Goal: Task Accomplishment & Management: Use online tool/utility

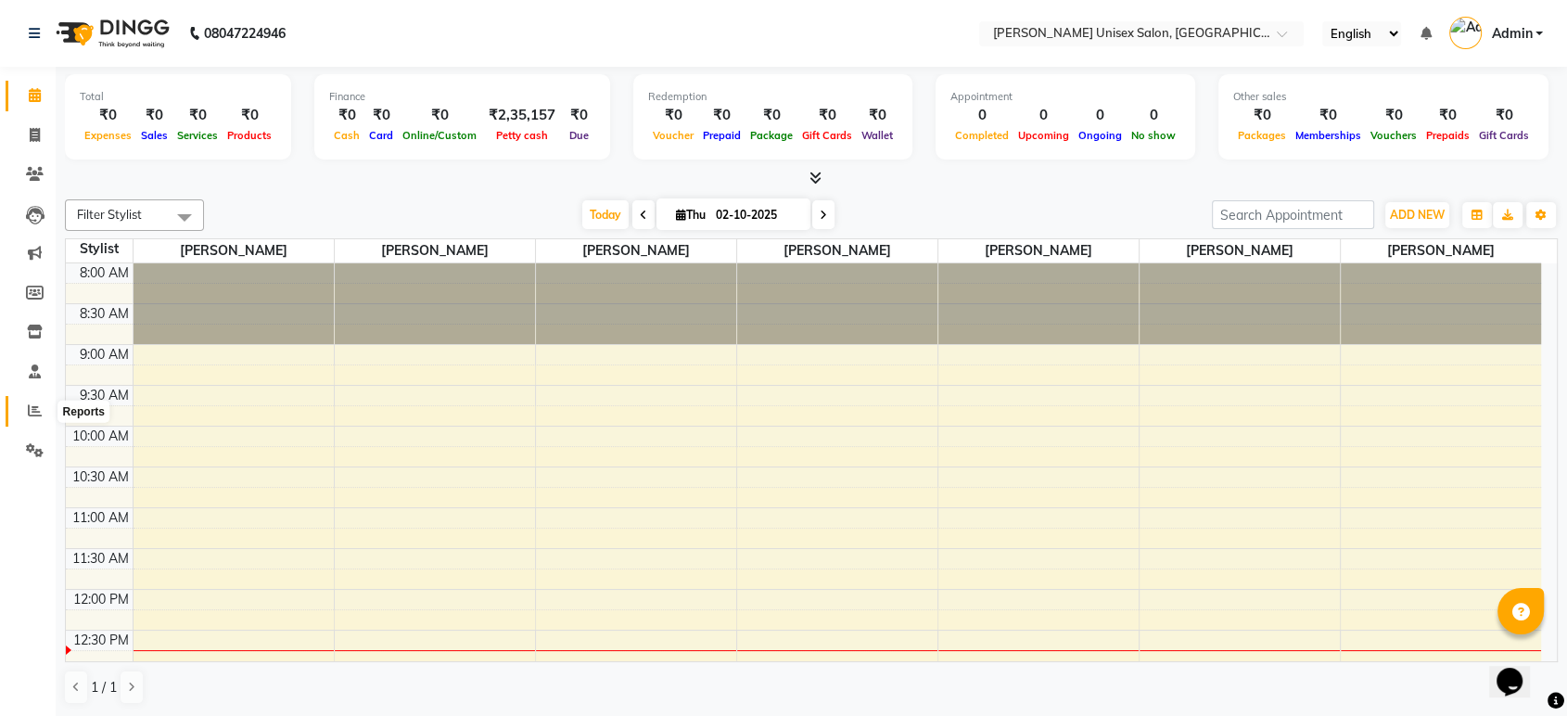
click at [35, 416] on icon at bounding box center [35, 410] width 14 height 14
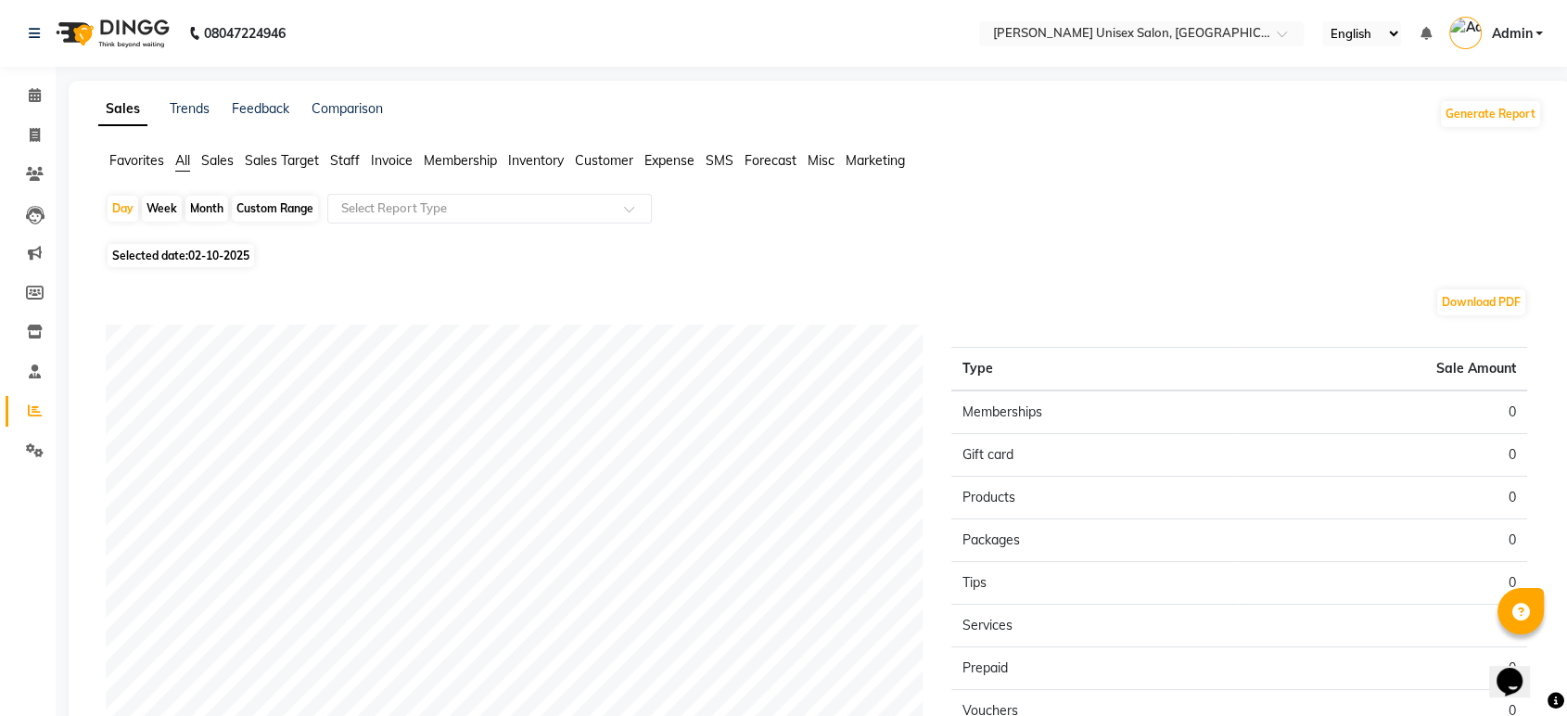
click at [213, 257] on span "02-10-2025" at bounding box center [218, 256] width 61 height 14
select select "10"
select select "2025"
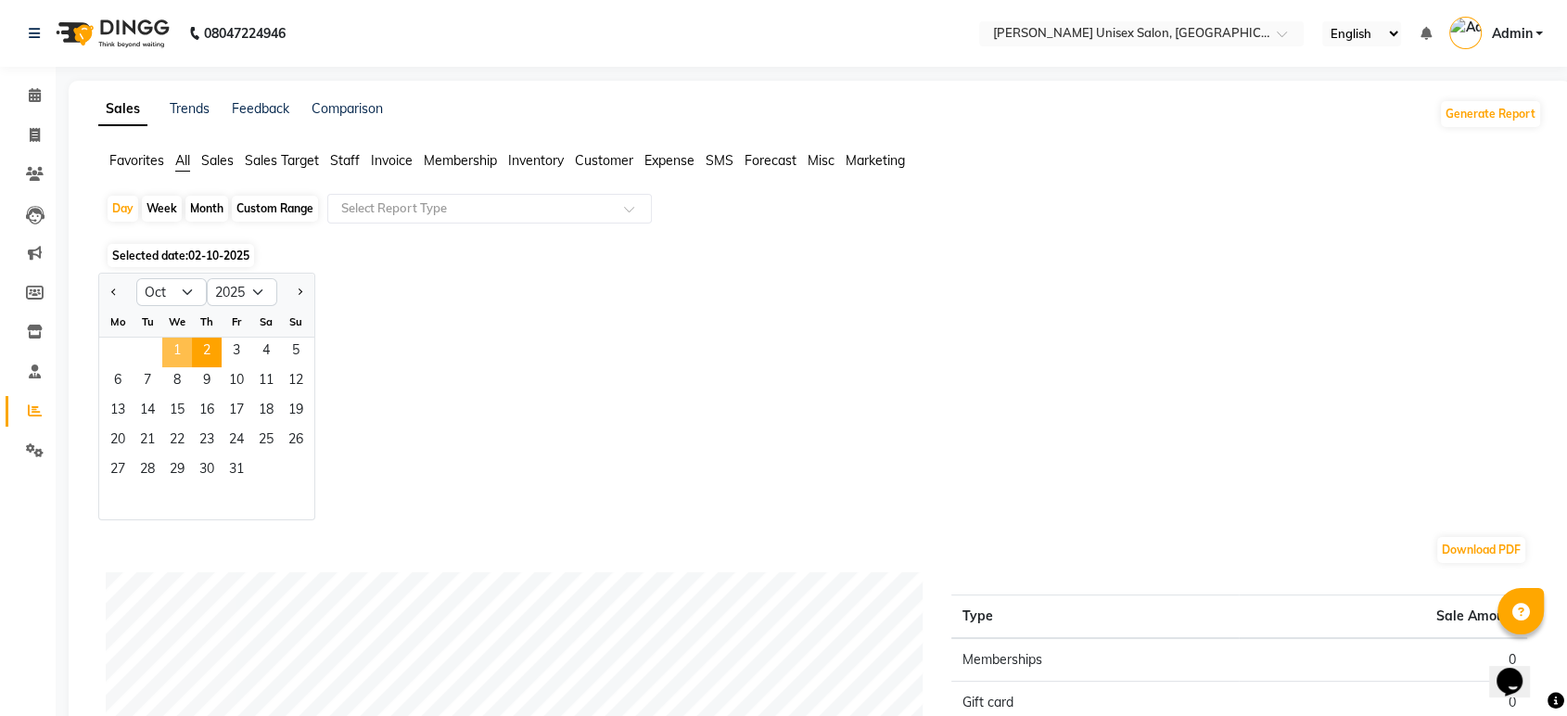
click at [173, 355] on span "1" at bounding box center [177, 353] width 30 height 30
